Goal: Task Accomplishment & Management: Manage account settings

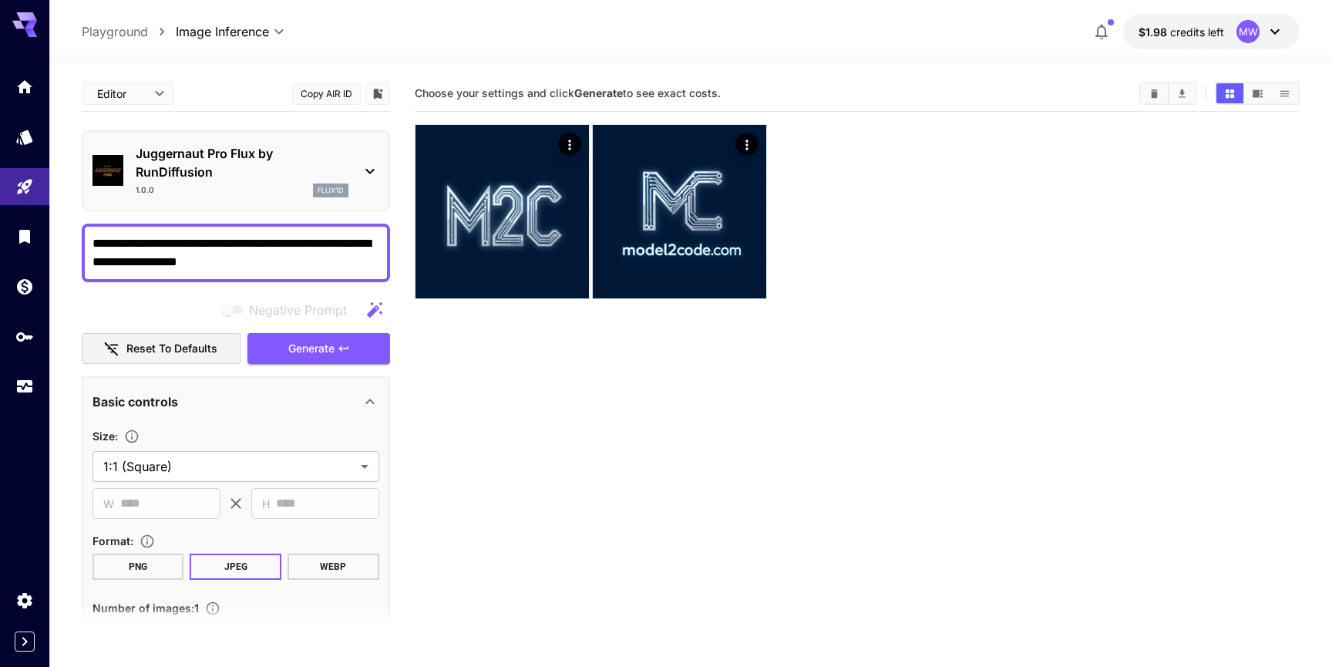
click at [120, 29] on p "Playground" at bounding box center [115, 31] width 66 height 19
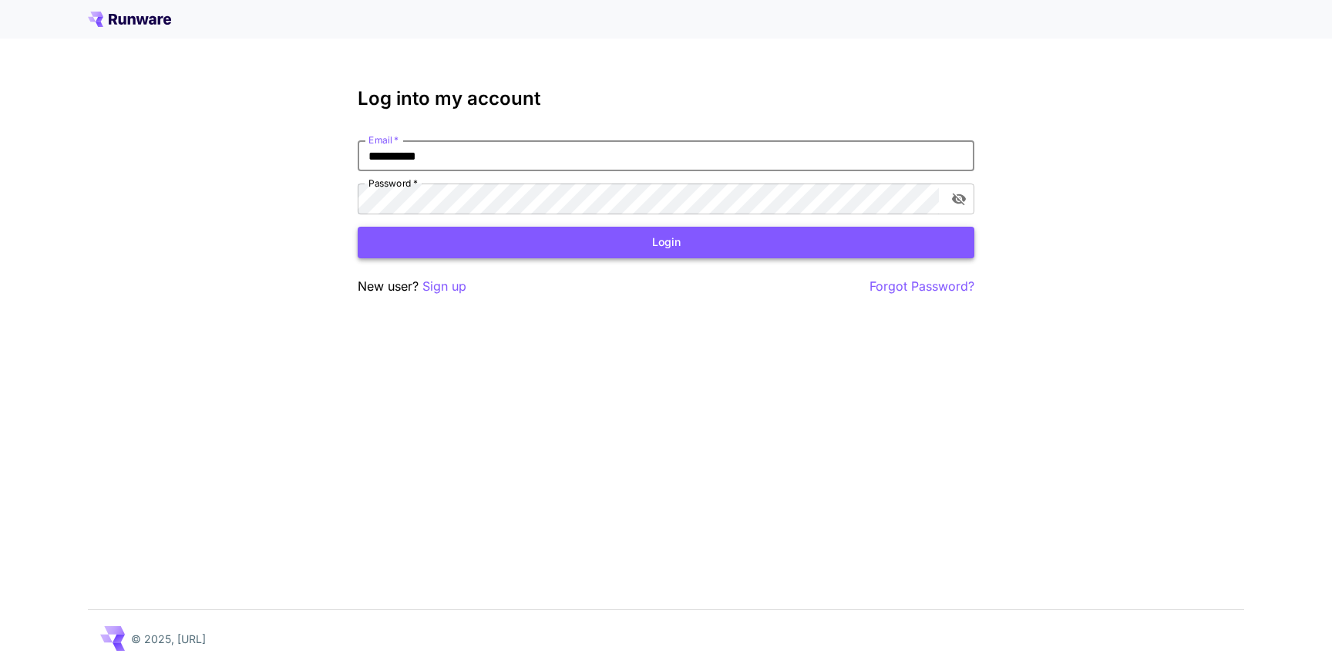
click at [660, 247] on button "Login" at bounding box center [666, 243] width 617 height 32
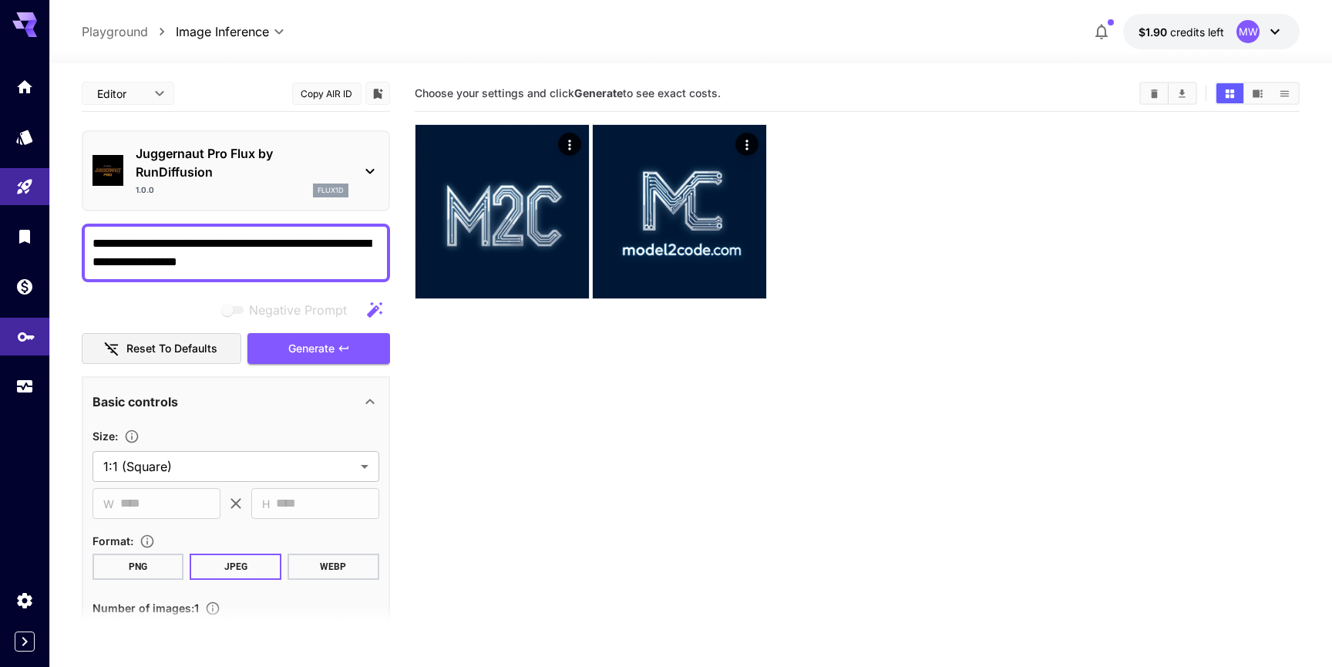
click at [25, 334] on icon "API Keys" at bounding box center [26, 331] width 17 height 9
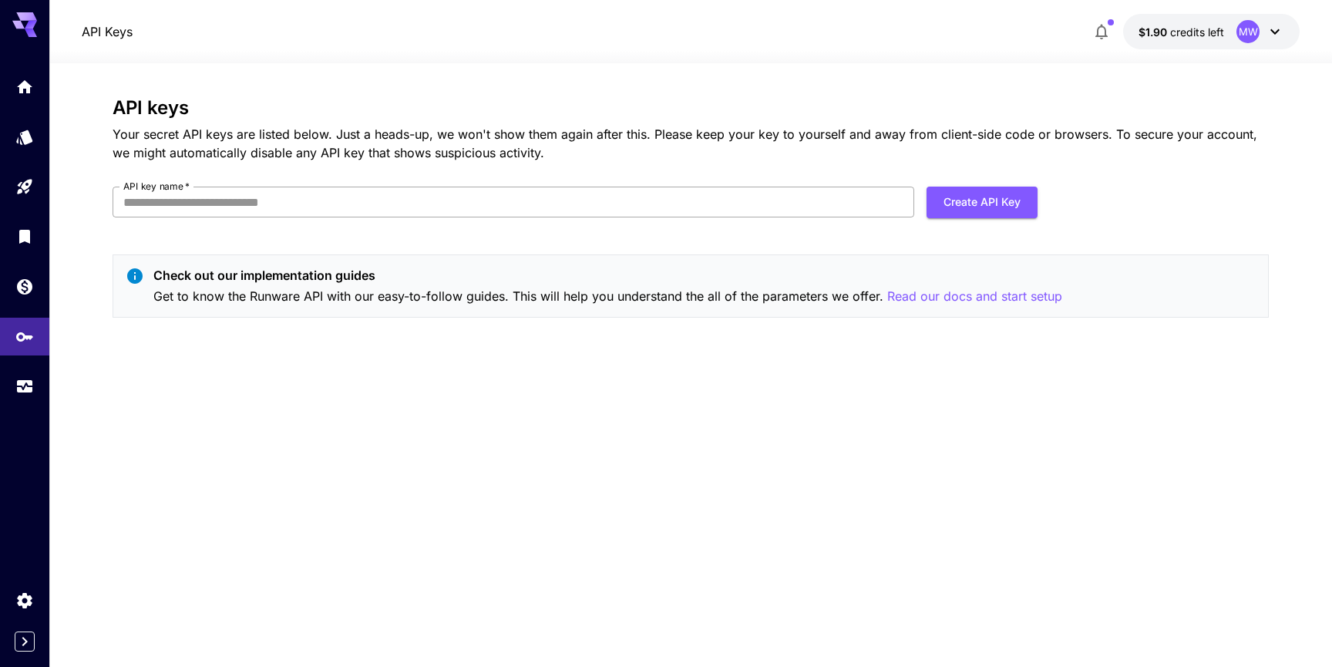
click at [338, 207] on input "API key name   *" at bounding box center [514, 202] width 802 height 31
type input "********"
click at [983, 197] on button "Create API Key" at bounding box center [982, 203] width 111 height 32
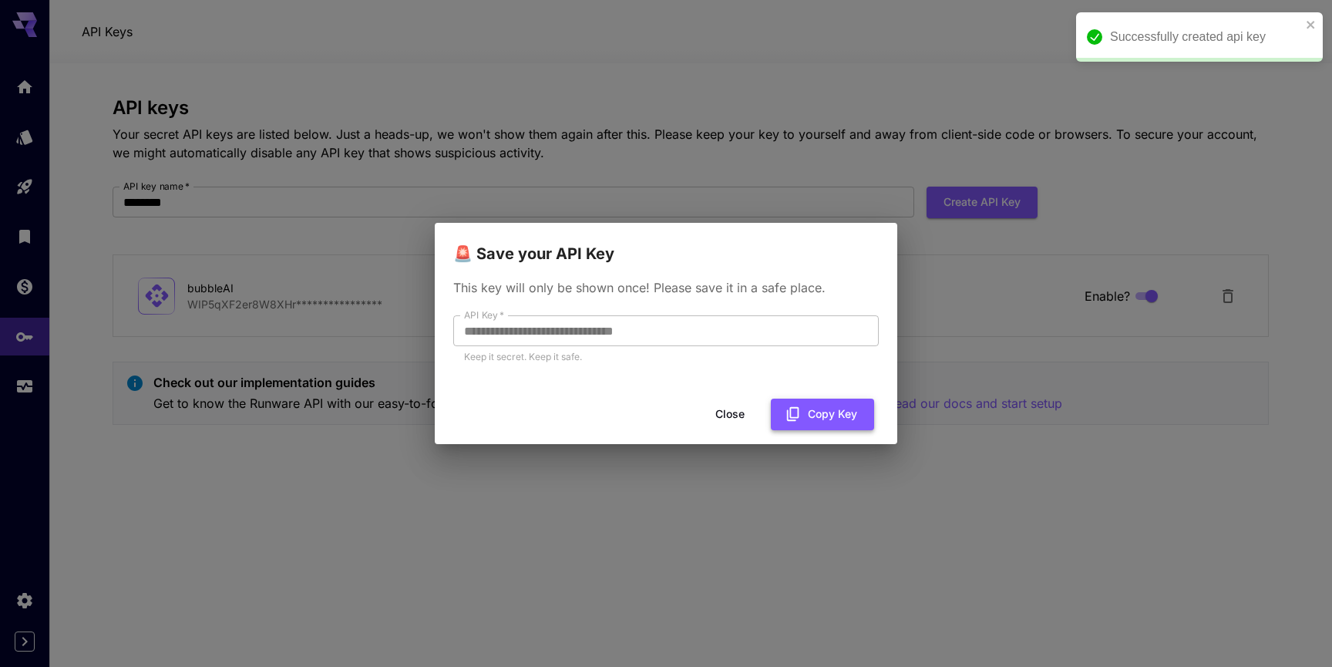
click at [823, 409] on button "Copy Key" at bounding box center [822, 415] width 103 height 32
click at [728, 402] on button "Close" at bounding box center [729, 415] width 69 height 32
